Goal: Task Accomplishment & Management: Manage account settings

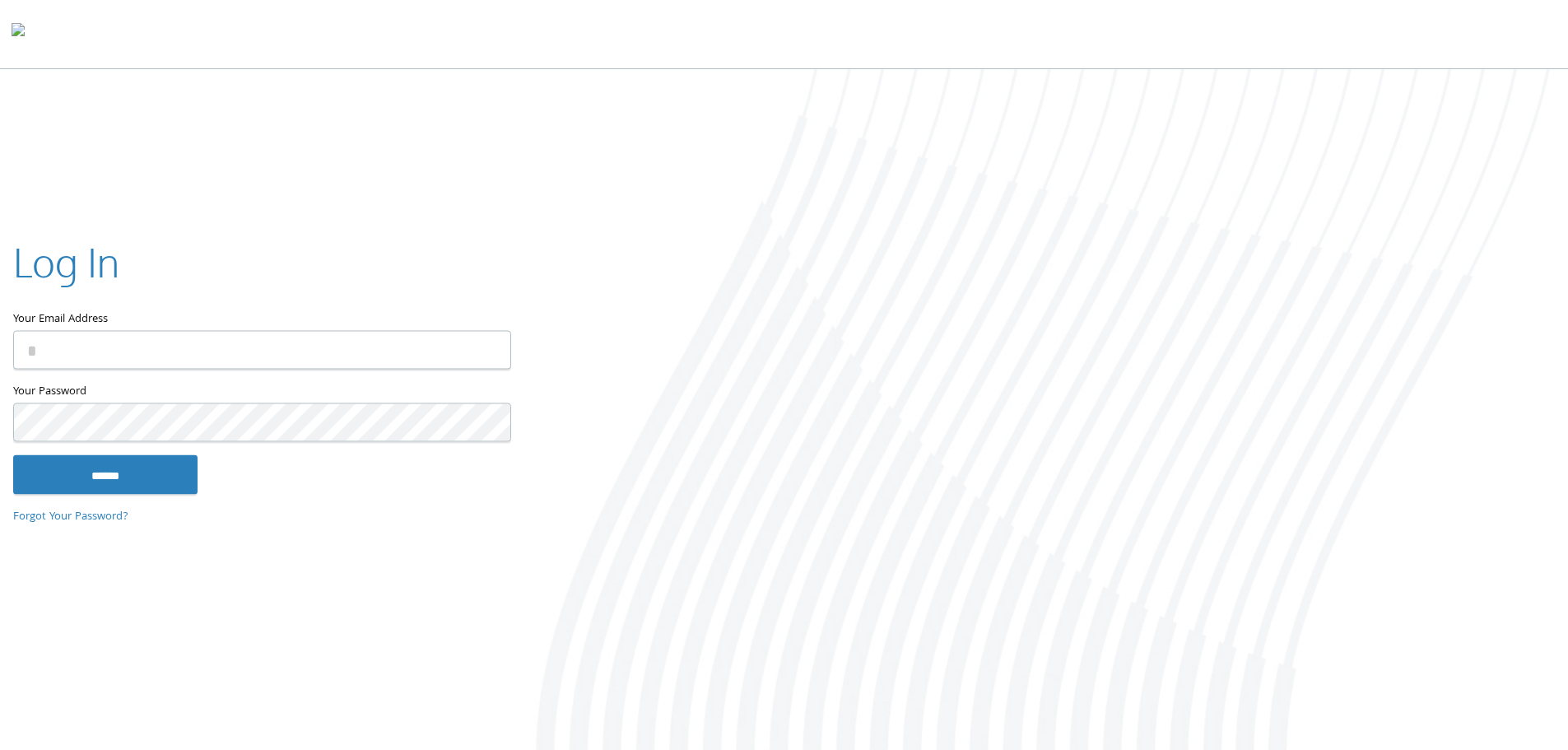
click at [167, 338] on input "Your Email Address" at bounding box center [262, 349] width 498 height 39
type input "**********"
click at [13, 454] on input "******" at bounding box center [105, 474] width 184 height 40
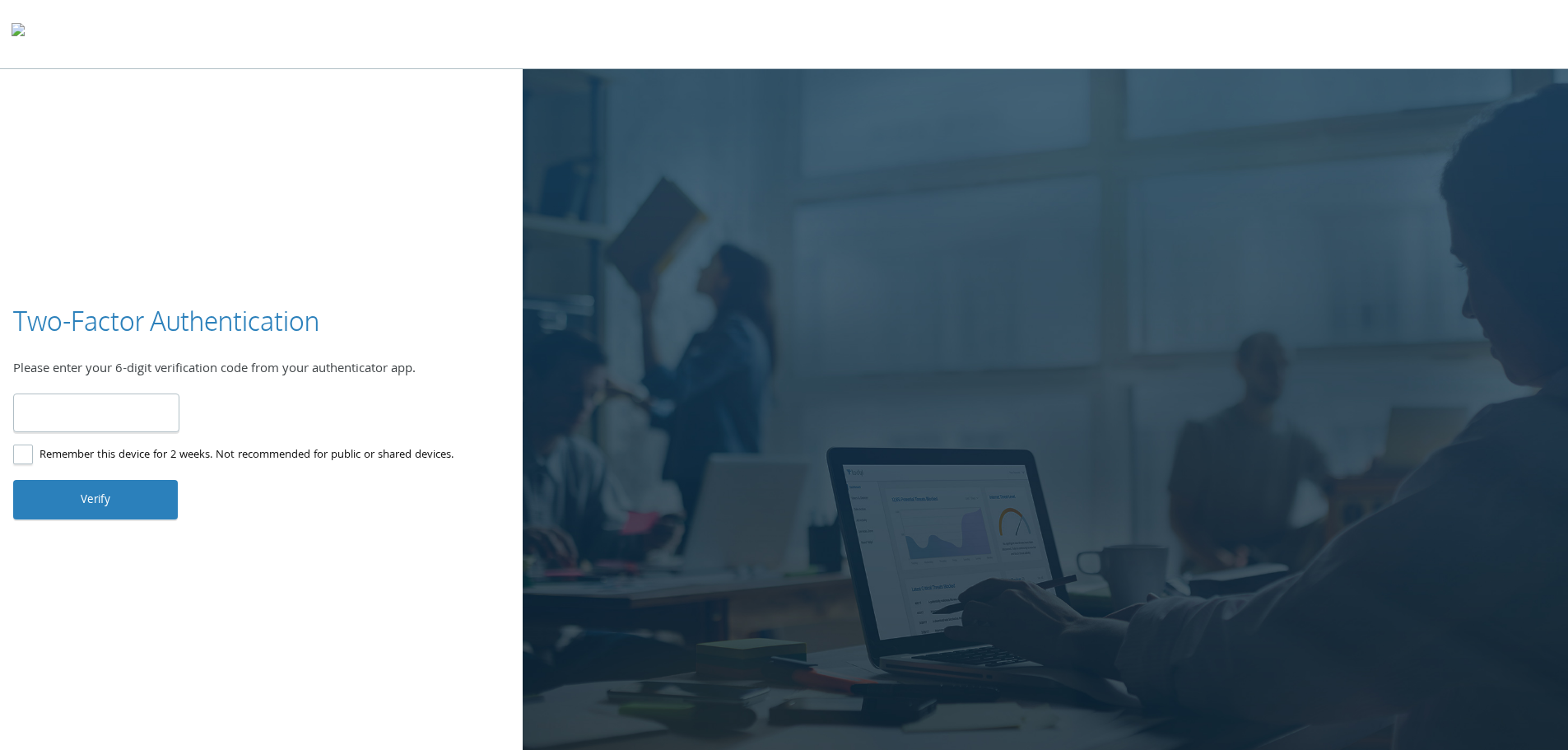
type input "******"
